Goal: Transaction & Acquisition: Obtain resource

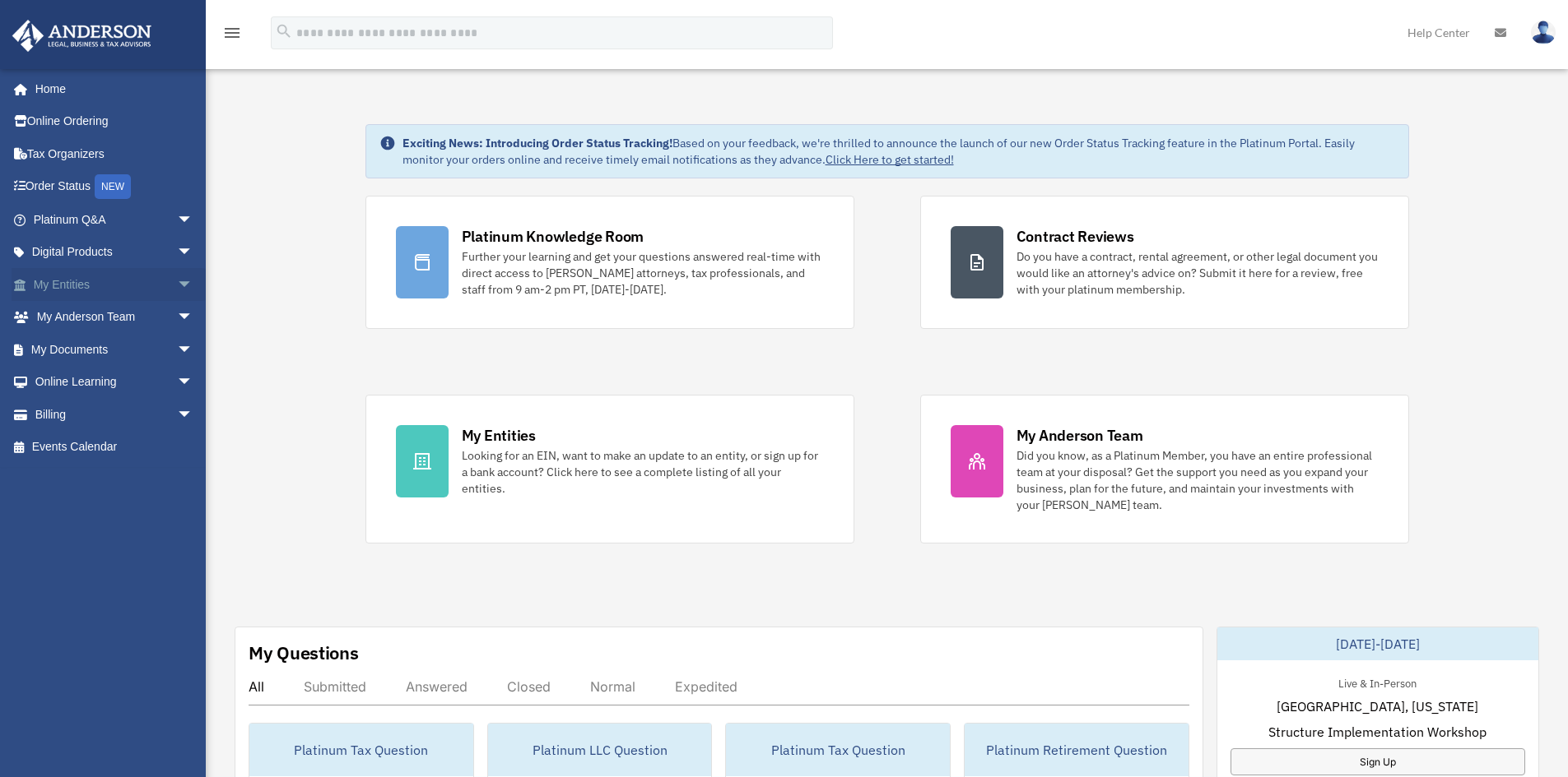
click at [71, 280] on link "My Entities arrow_drop_down" at bounding box center [114, 284] width 206 height 33
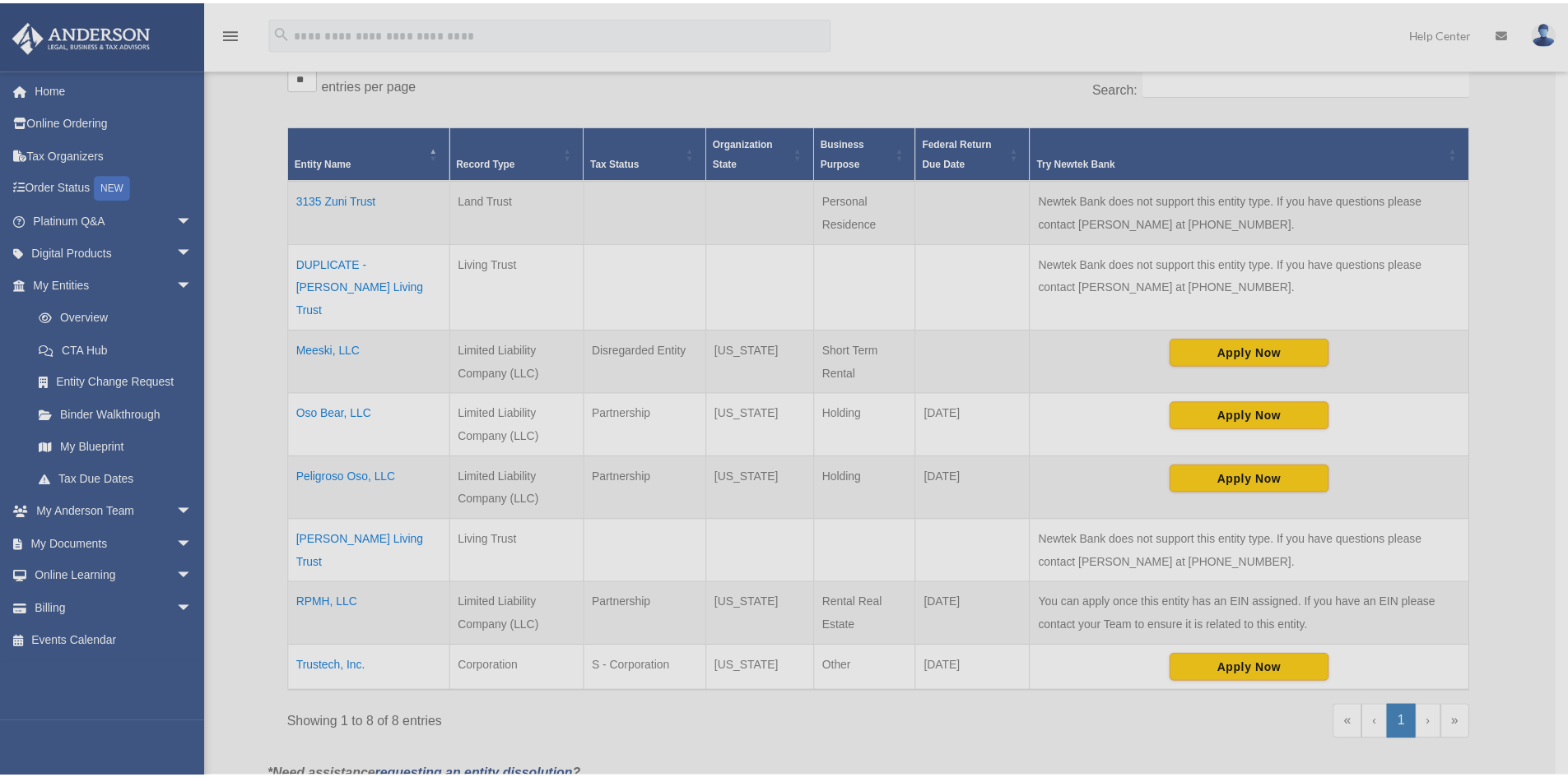
scroll to position [329, 0]
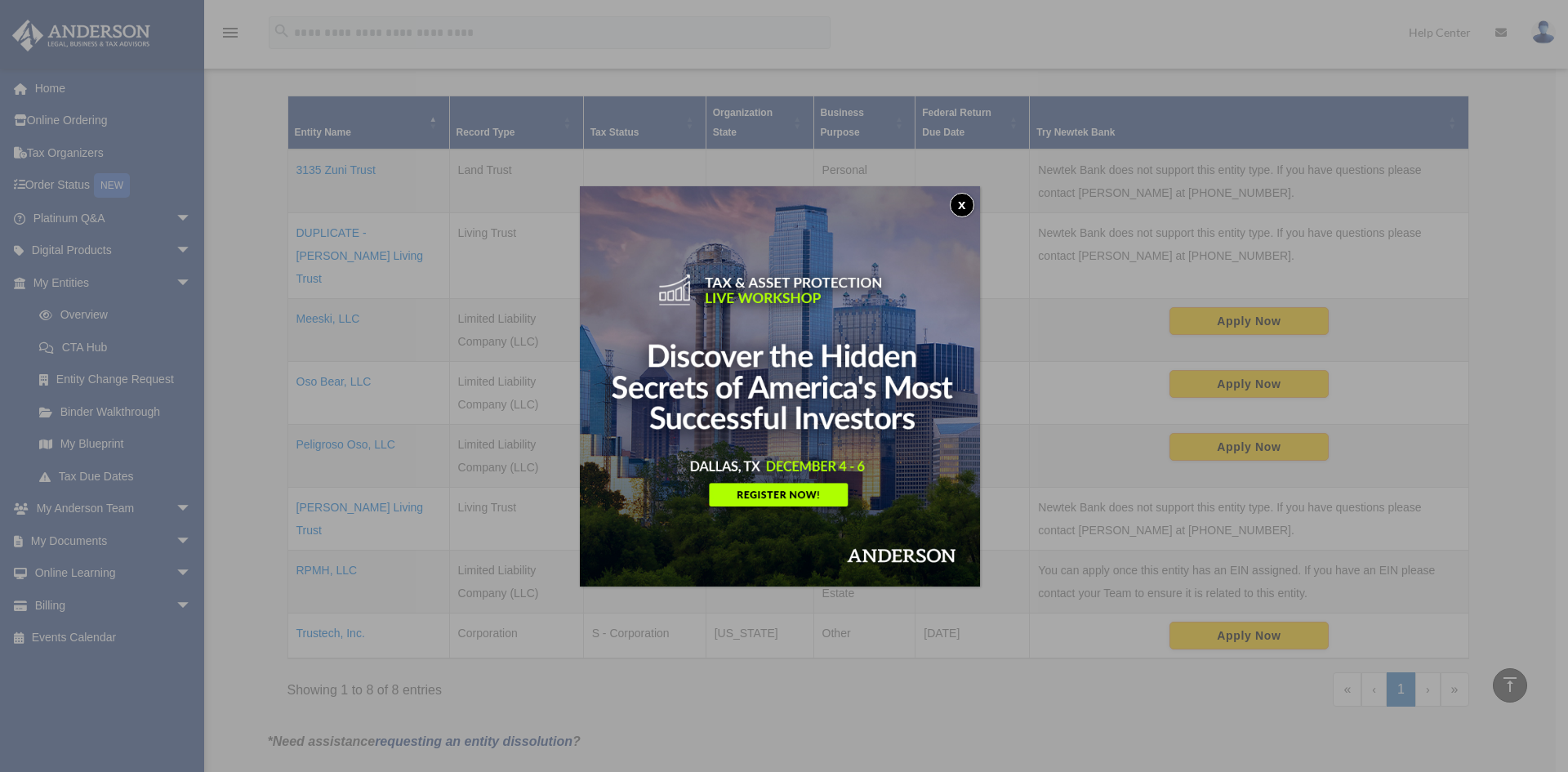
click at [970, 208] on button "x" at bounding box center [962, 206] width 25 height 25
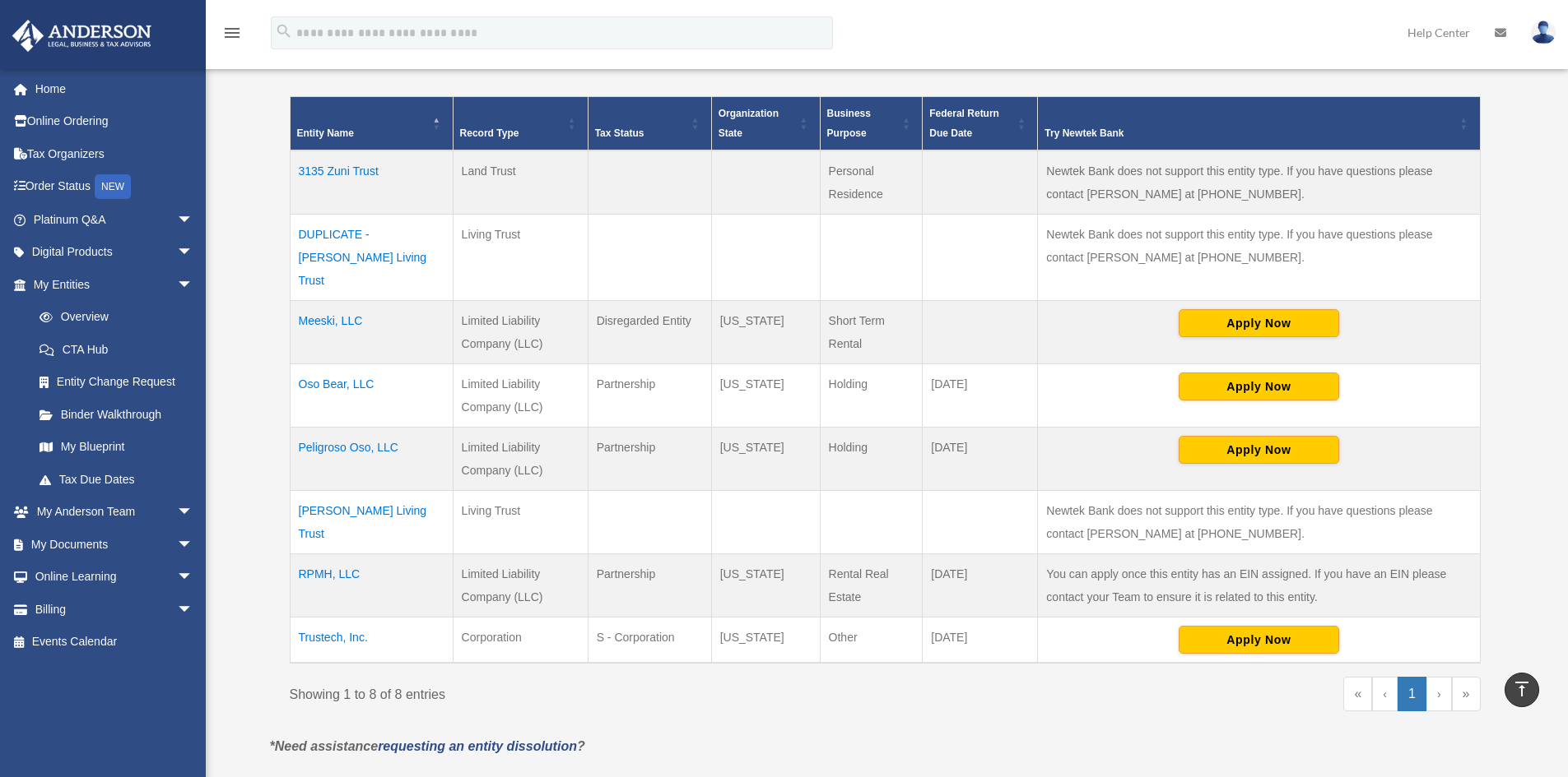
click at [356, 428] on td "Peligroso Oso, LLC" at bounding box center [371, 460] width 163 height 63
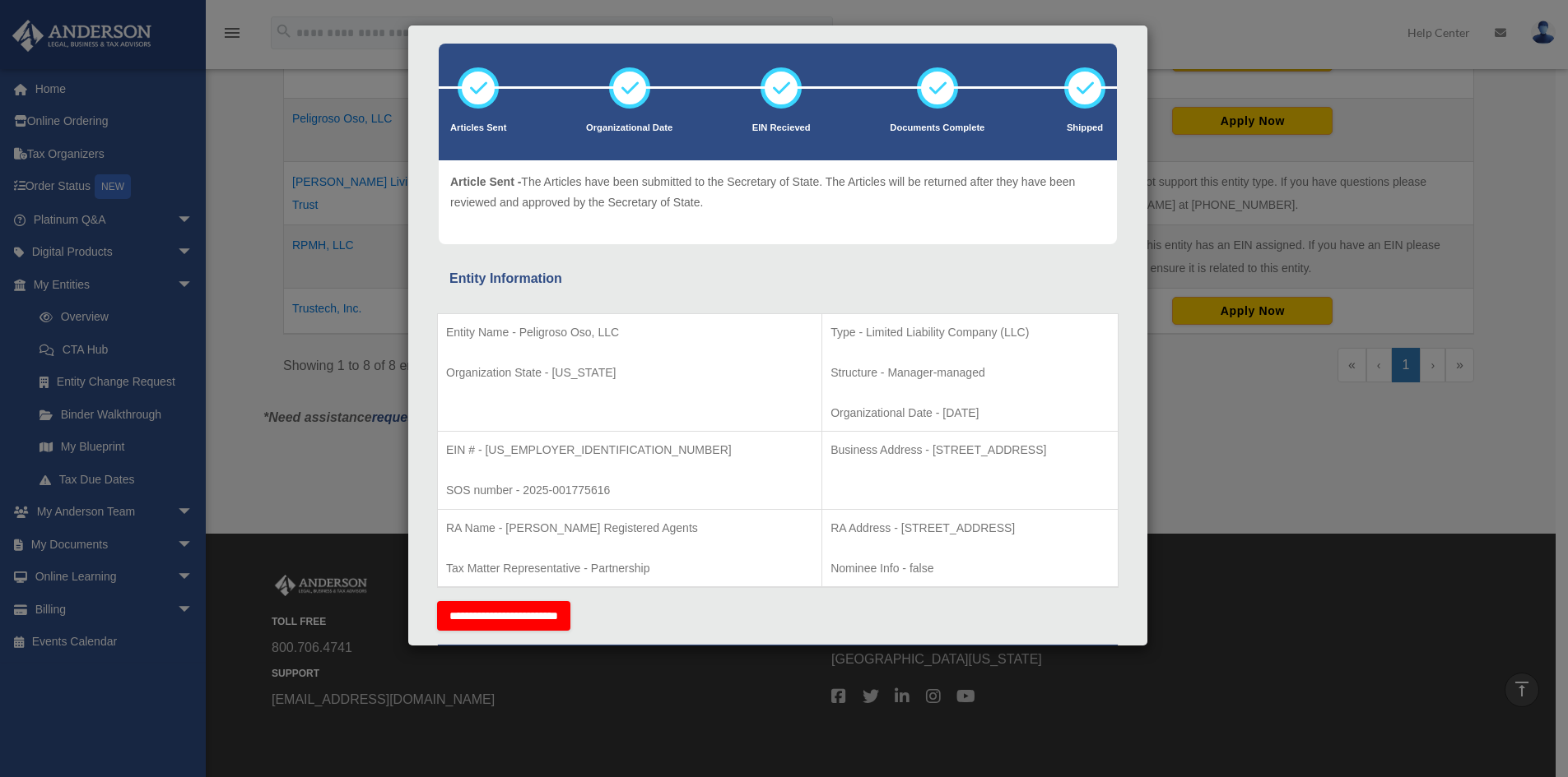
scroll to position [68, 0]
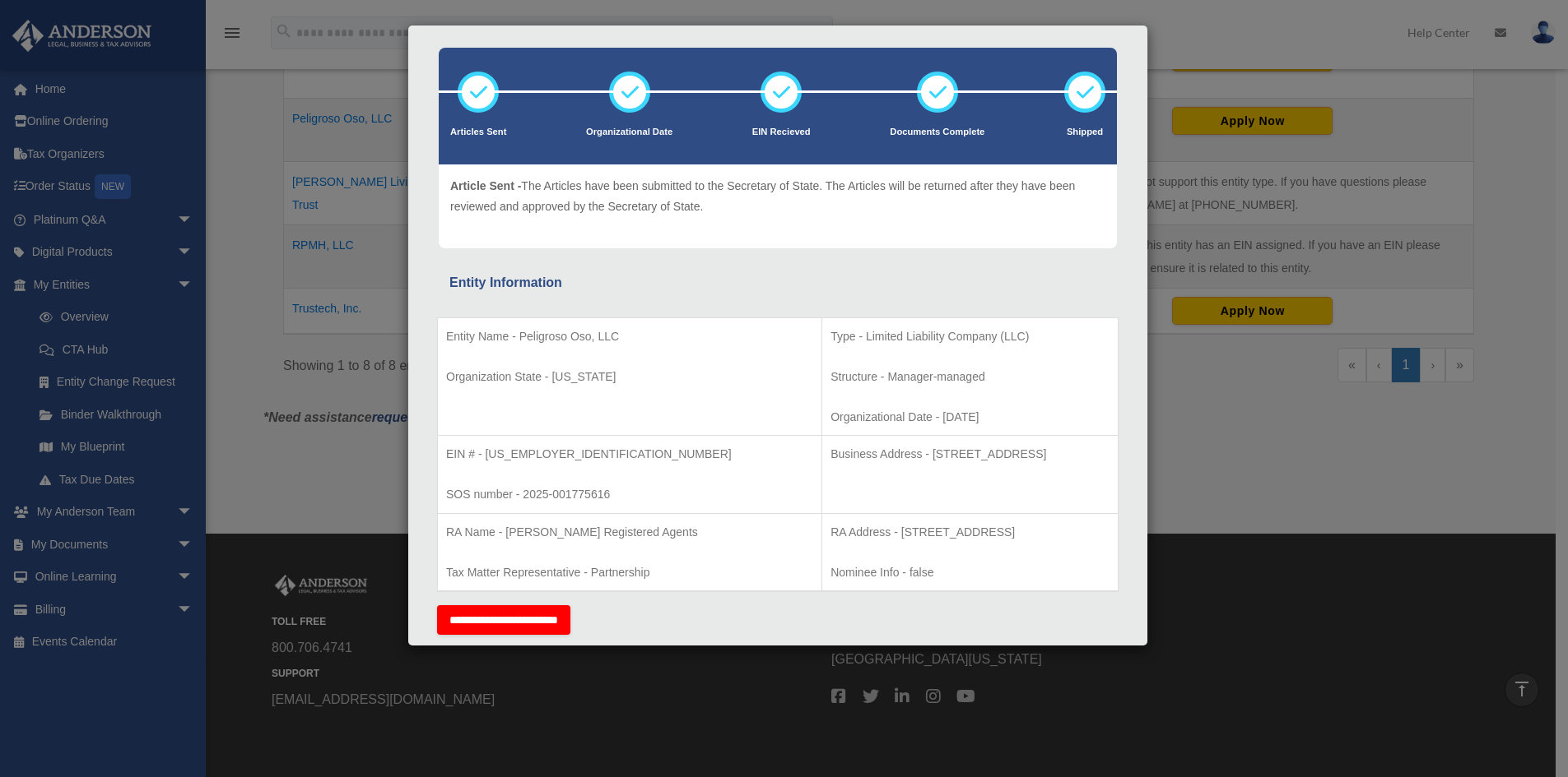
click at [1176, 37] on div "Details × Articles Sent Organizational Date" at bounding box center [784, 388] width 1568 height 777
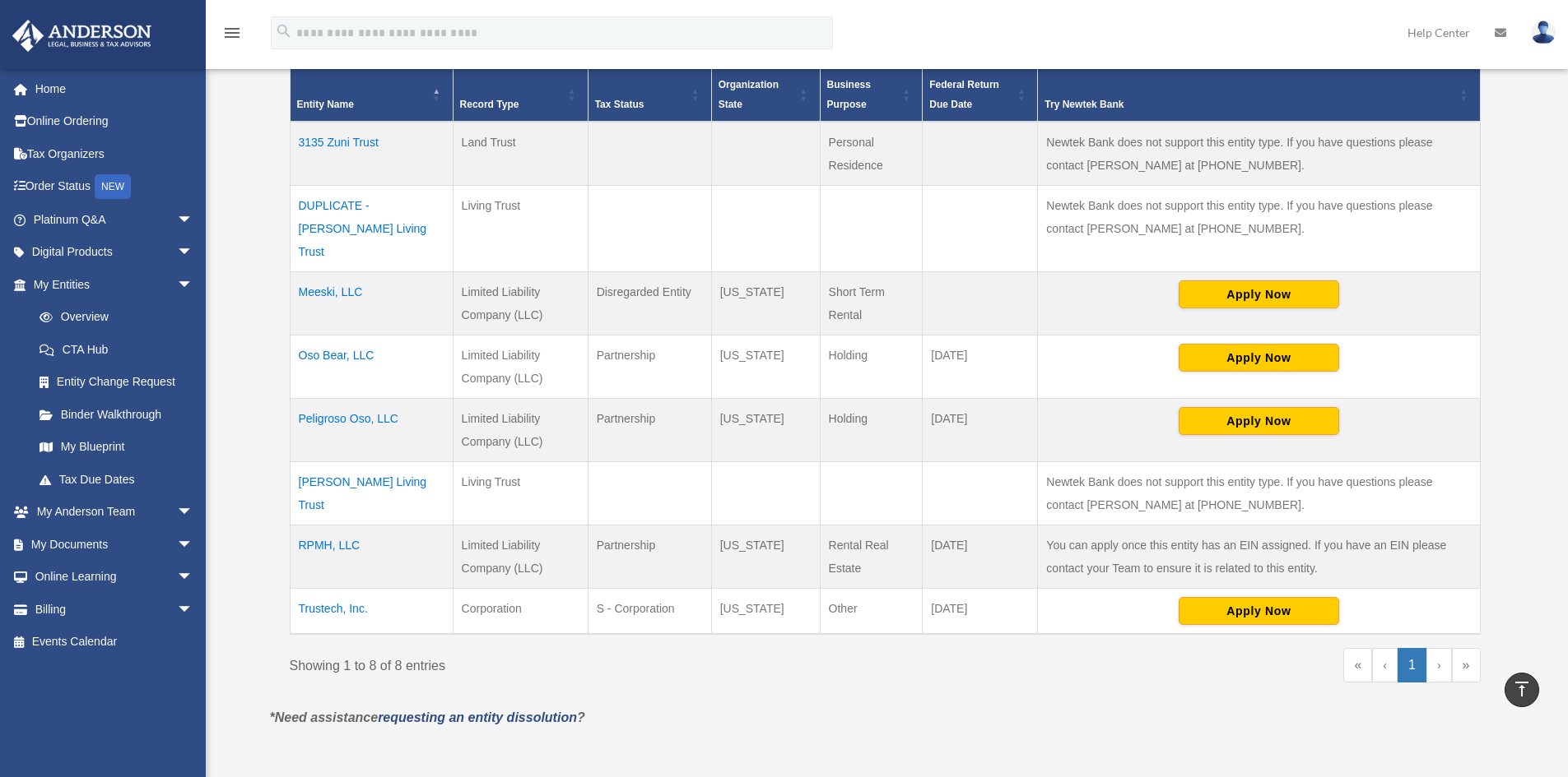
scroll to position [329, 0]
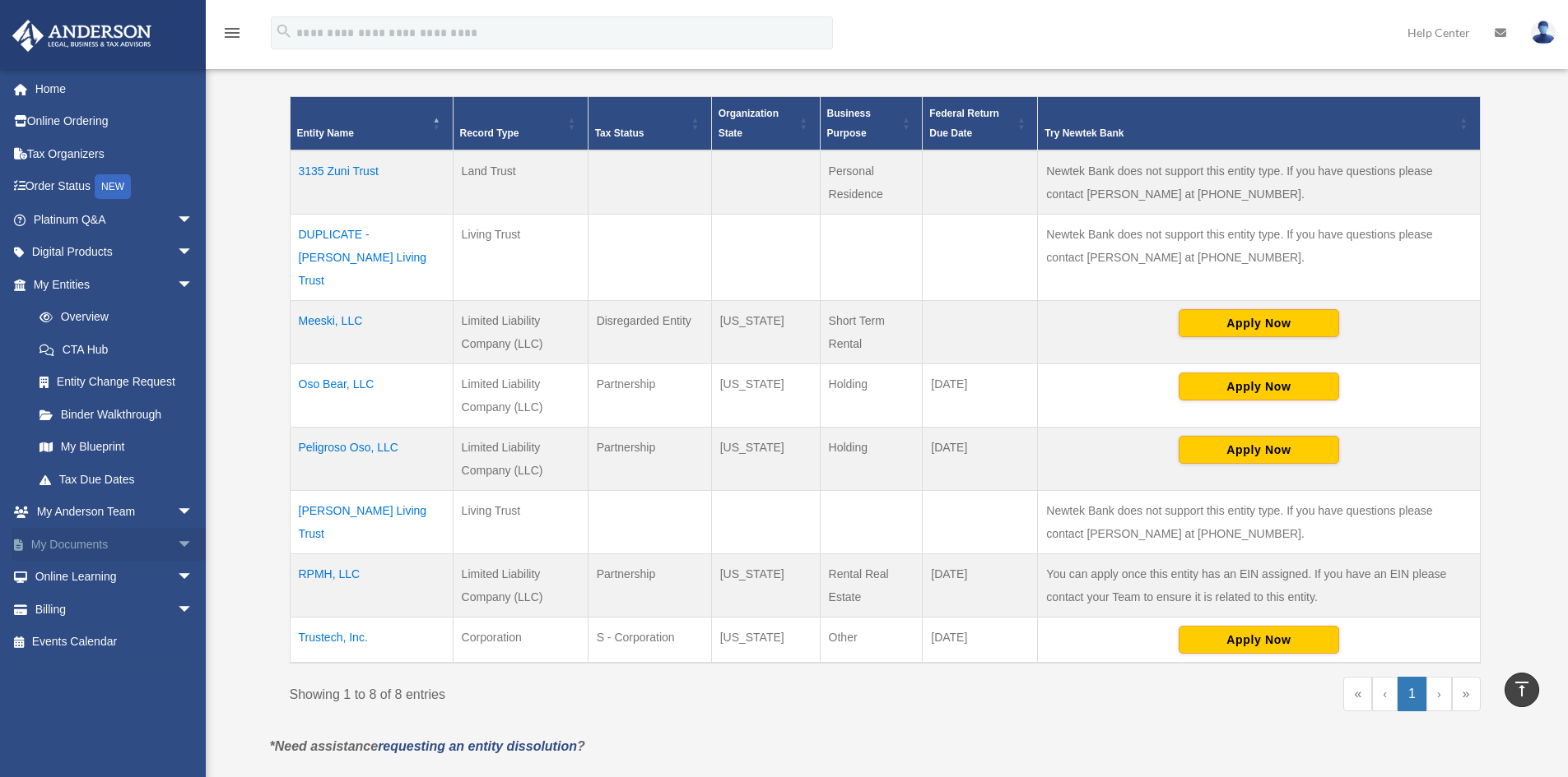
click at [63, 546] on link "My Documents arrow_drop_down" at bounding box center [114, 544] width 206 height 33
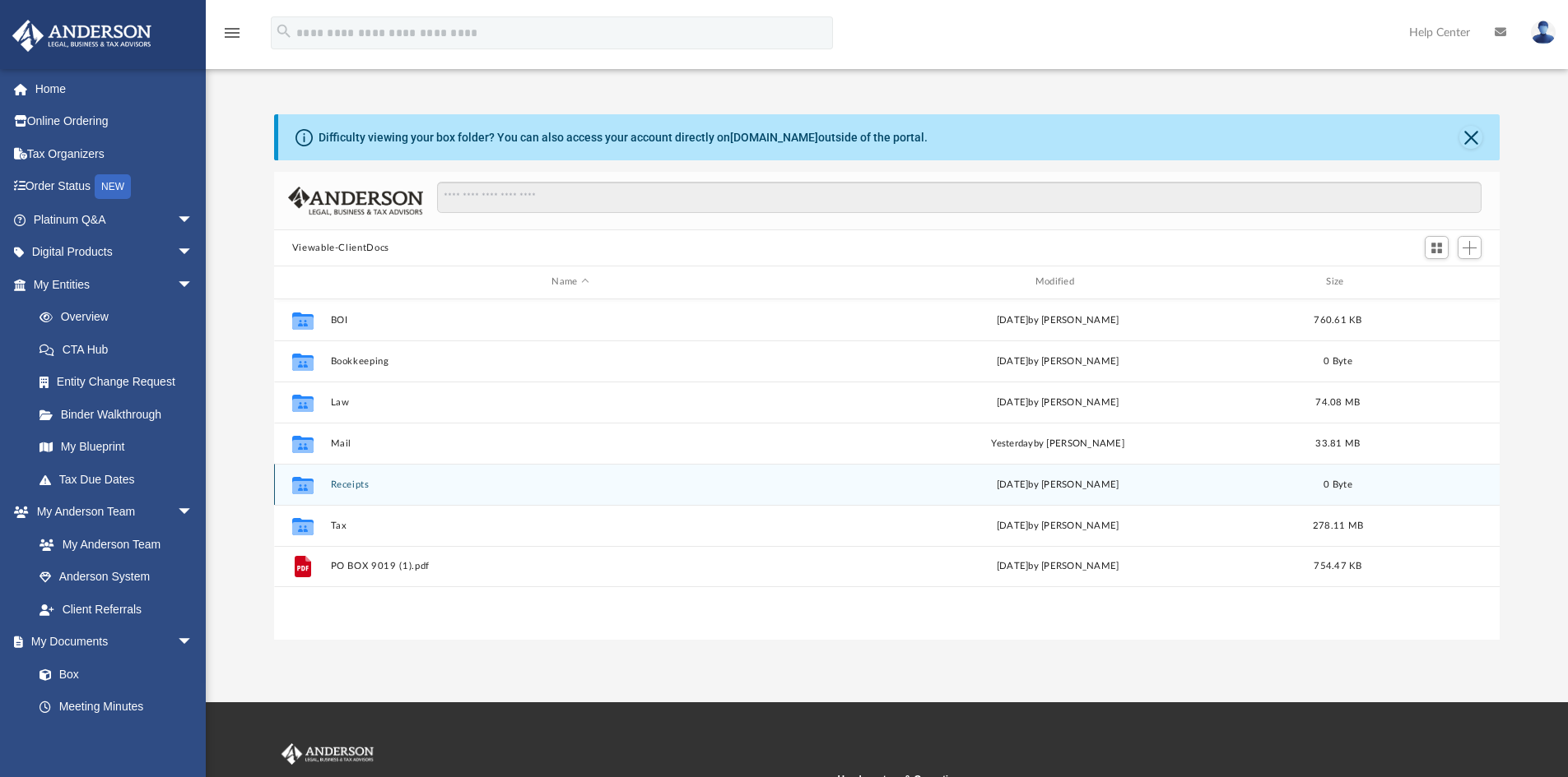
scroll to position [362, 1213]
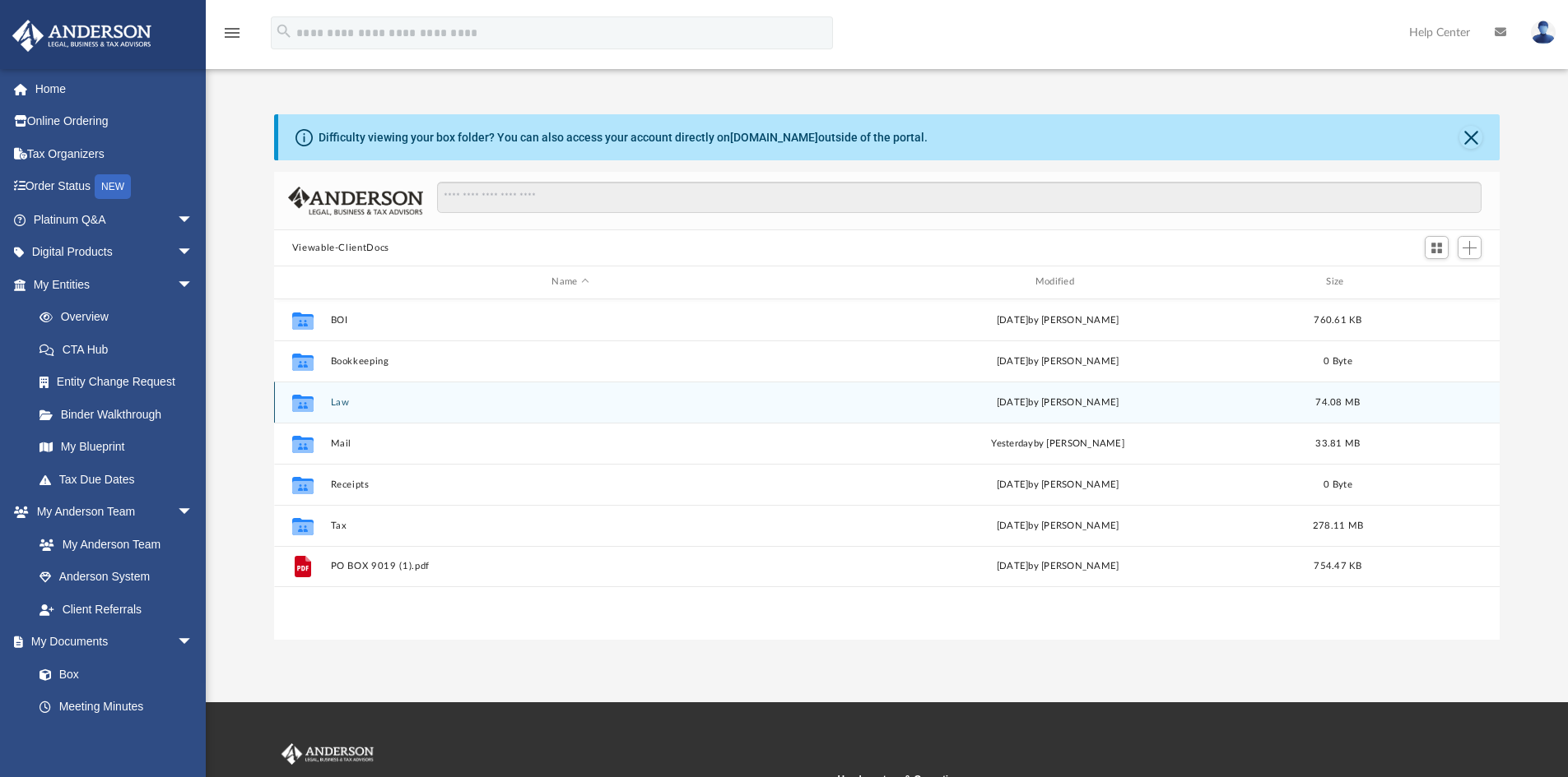
click at [335, 403] on button "Law" at bounding box center [569, 402] width 480 height 11
click at [382, 400] on button "Peligroso Oso, LLC" at bounding box center [569, 402] width 480 height 11
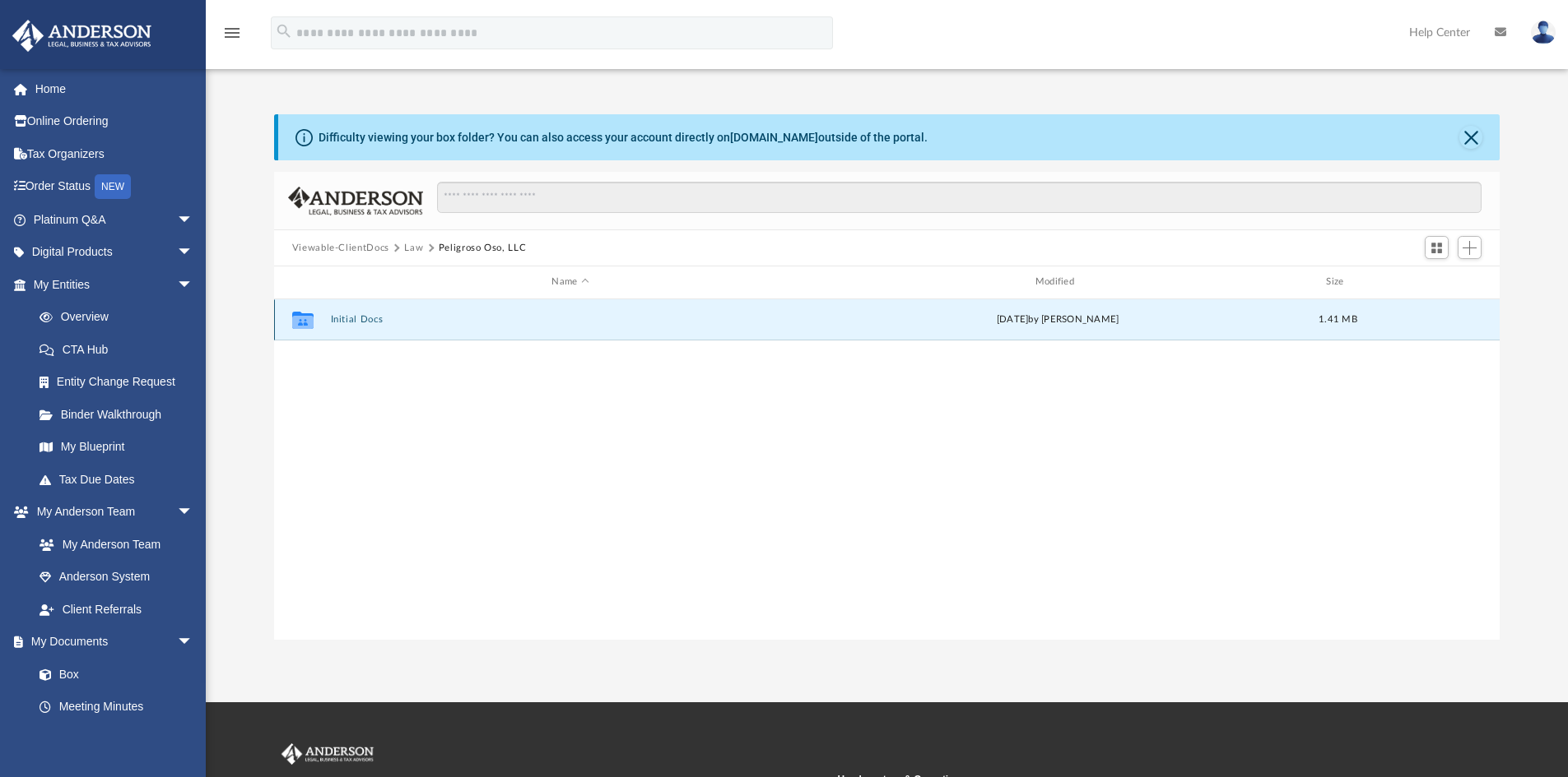
click at [368, 318] on button "Initial Docs" at bounding box center [569, 319] width 480 height 11
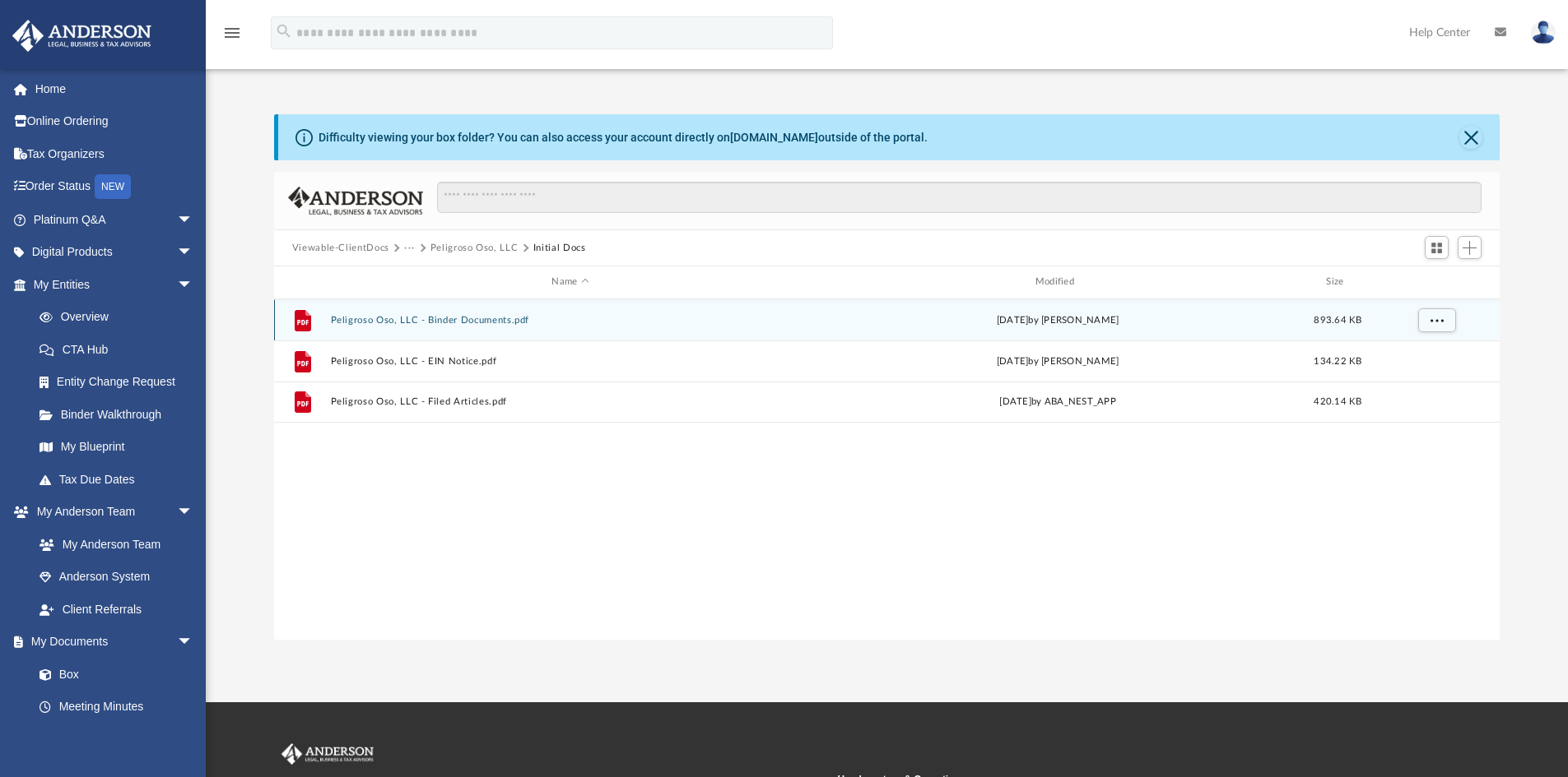
click at [474, 324] on button "Peligroso Oso, LLC - Binder Documents.pdf" at bounding box center [569, 320] width 480 height 11
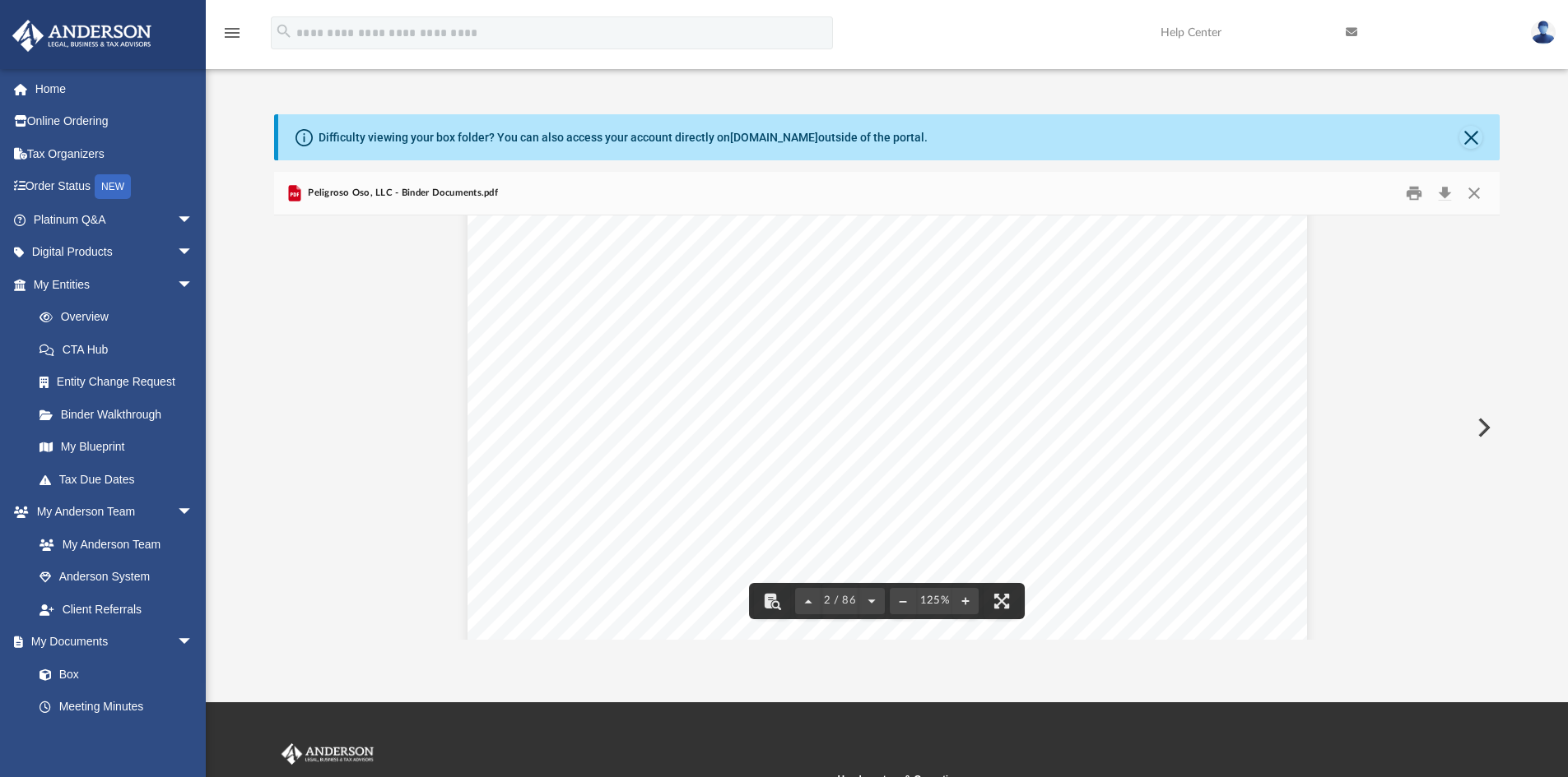
scroll to position [1234, 0]
click at [1448, 188] on button "Download" at bounding box center [1444, 194] width 29 height 26
click at [1470, 190] on button "Close" at bounding box center [1473, 194] width 29 height 26
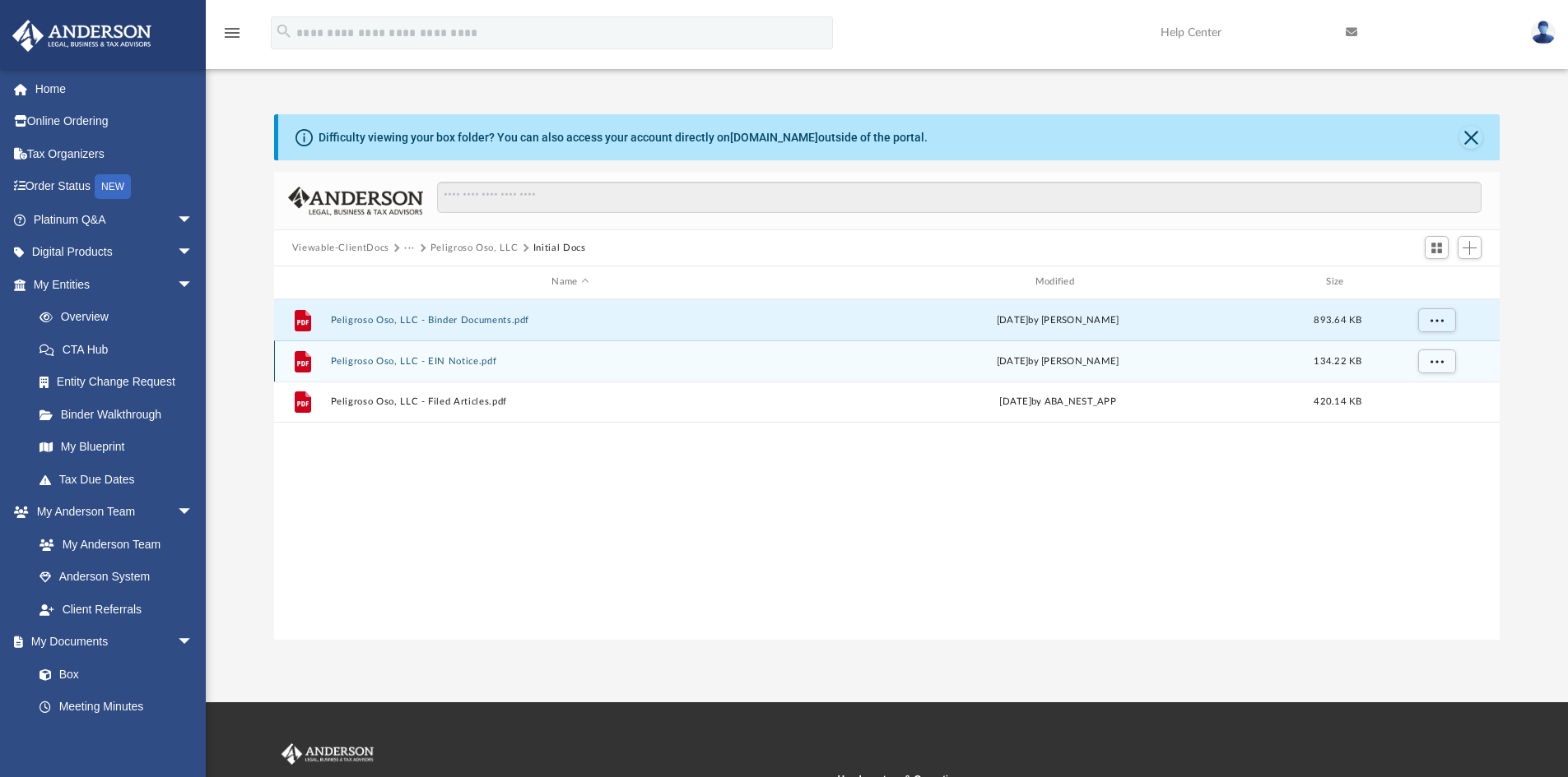
click at [424, 361] on button "Peligroso Oso, LLC - EIN Notice.pdf" at bounding box center [569, 361] width 480 height 11
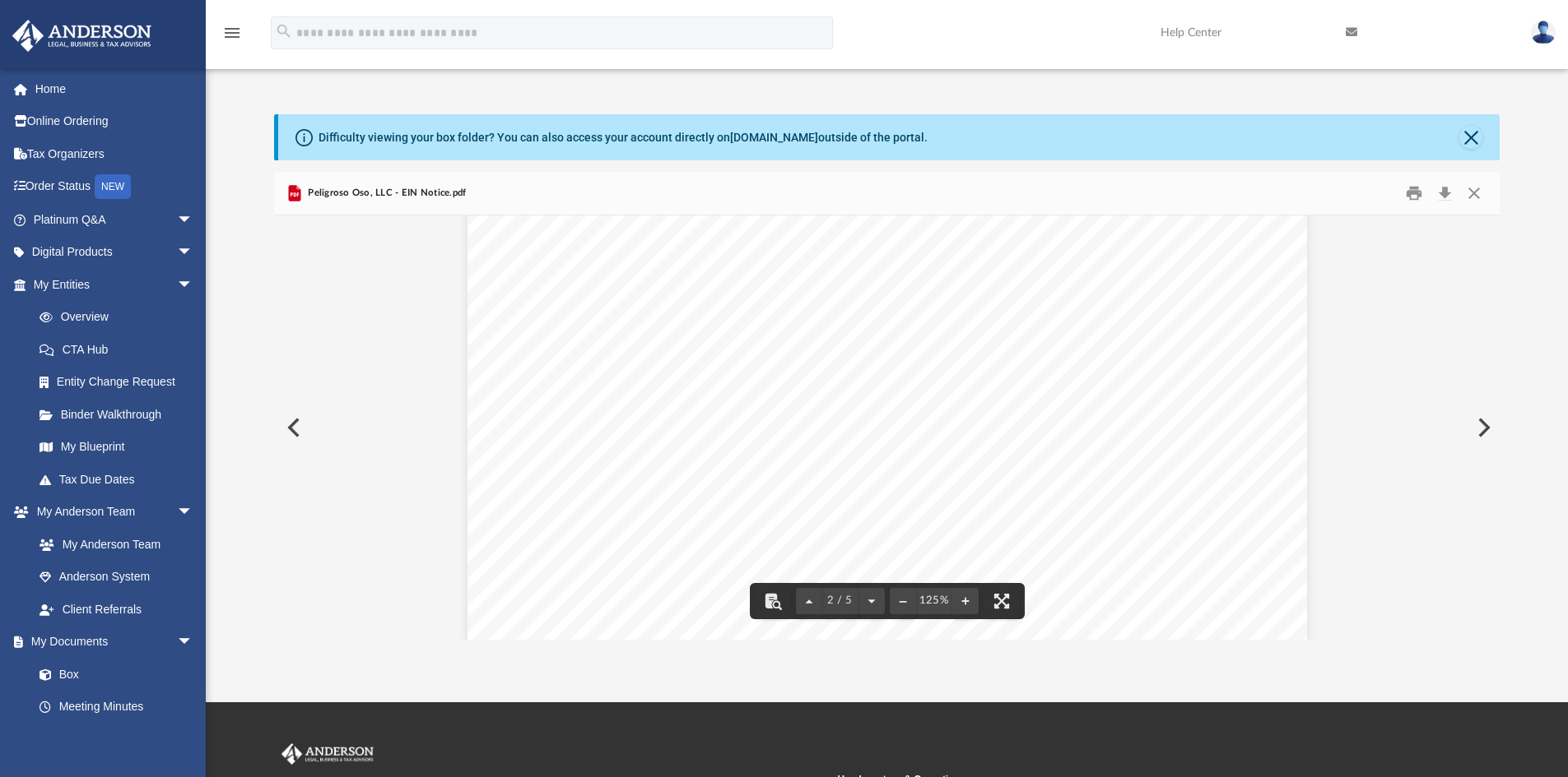
scroll to position [1563, 0]
click at [1472, 196] on button "Close" at bounding box center [1473, 194] width 29 height 26
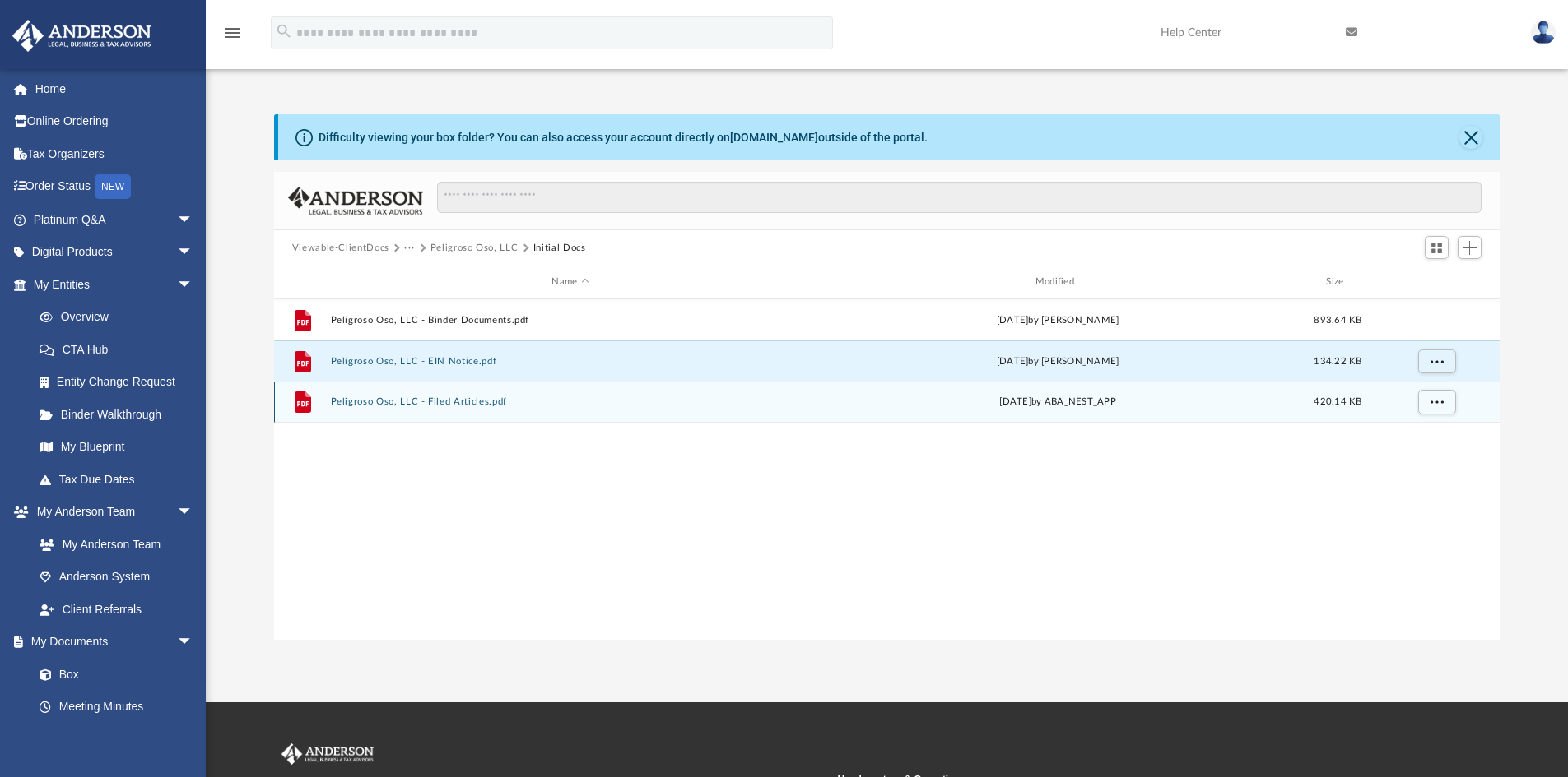
click at [409, 403] on button "Peligroso Oso, LLC - Filed Articles.pdf" at bounding box center [569, 401] width 480 height 11
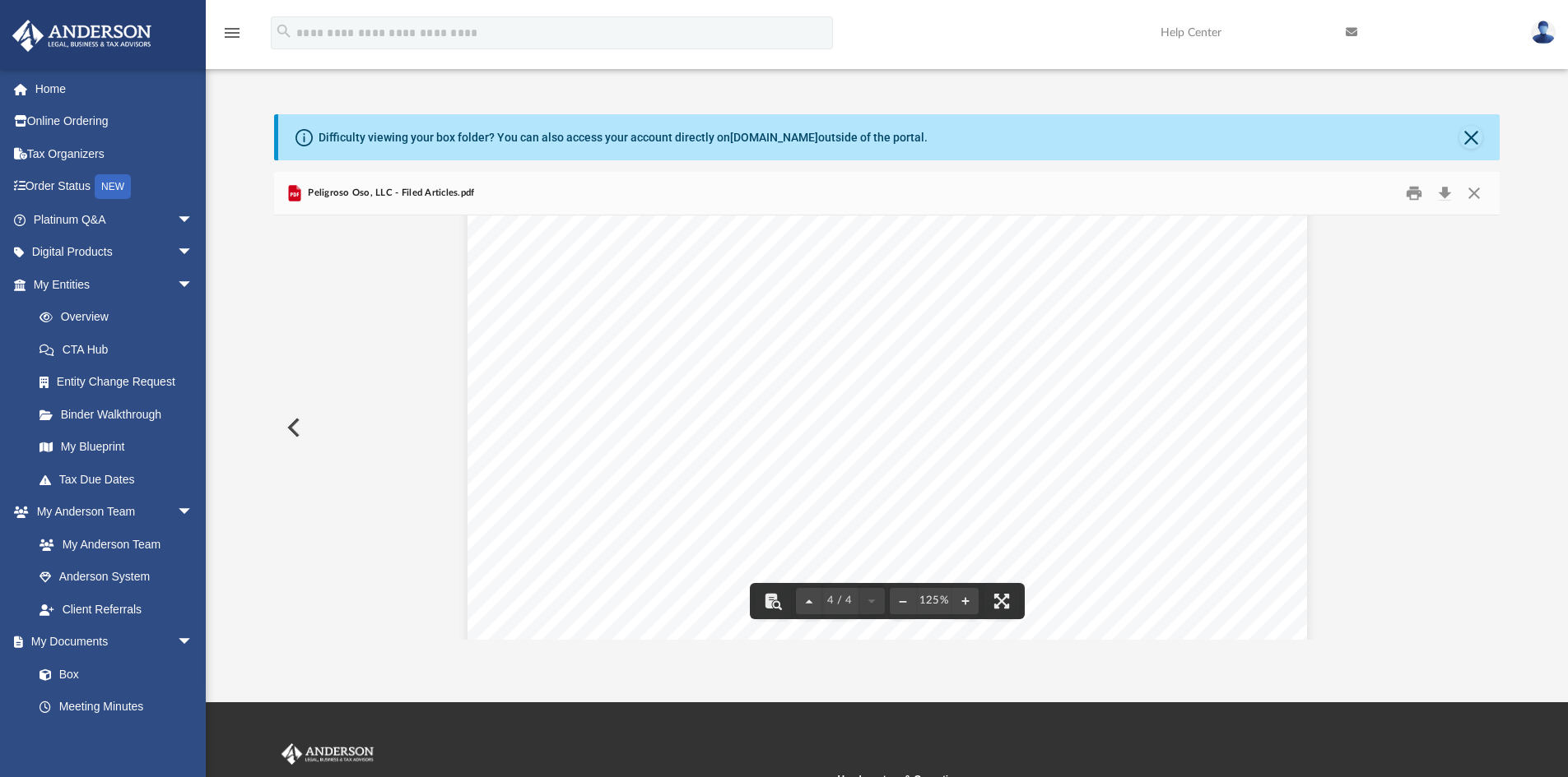
scroll to position [3442, 0]
click at [1475, 189] on button "Close" at bounding box center [1473, 194] width 29 height 26
